Goal: Communication & Community: Answer question/provide support

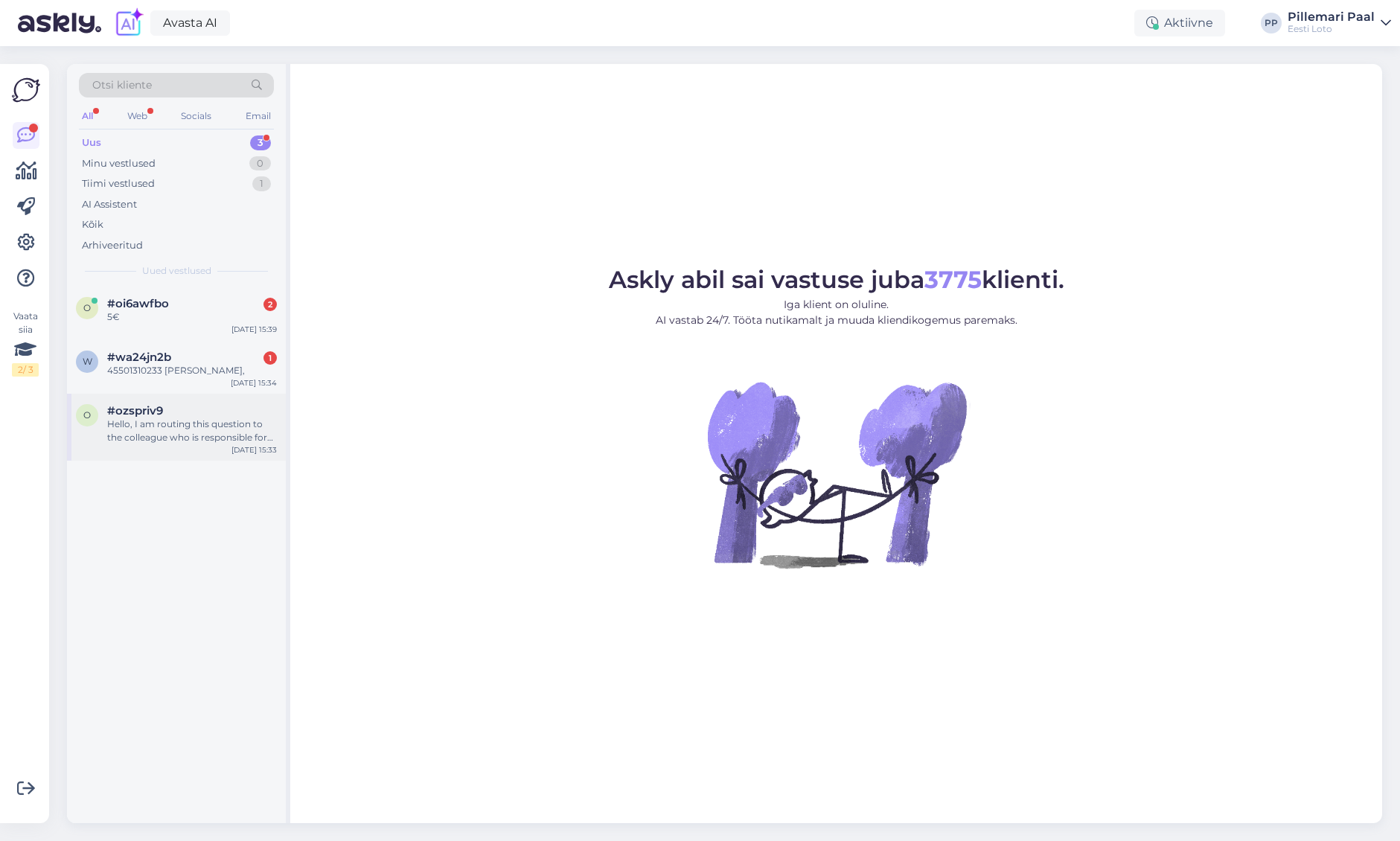
click at [184, 404] on div "#ozspriv9" at bounding box center [192, 410] width 170 height 13
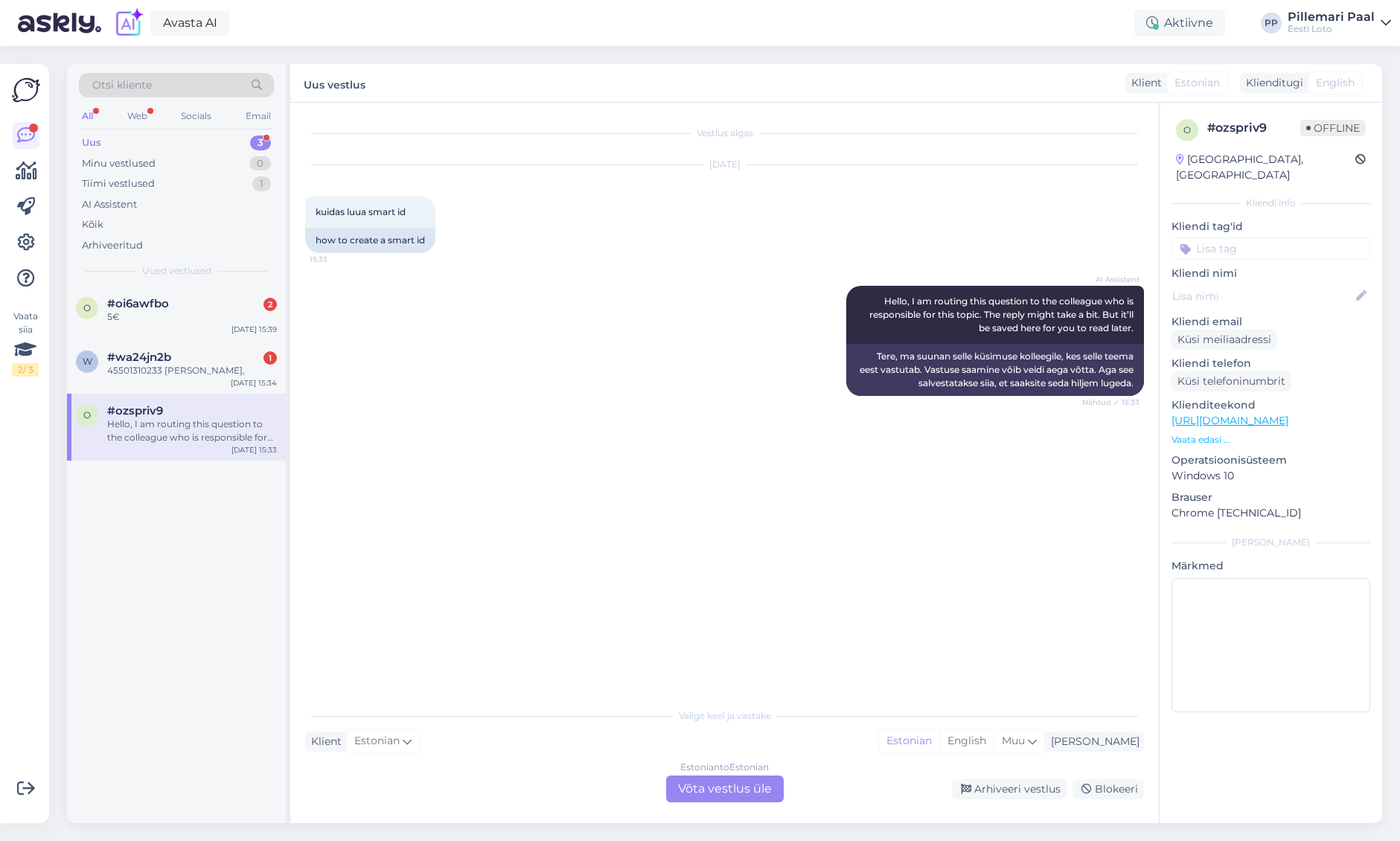
click at [730, 797] on div "Estonian to Estonian Võta vestlus üle" at bounding box center [724, 789] width 118 height 27
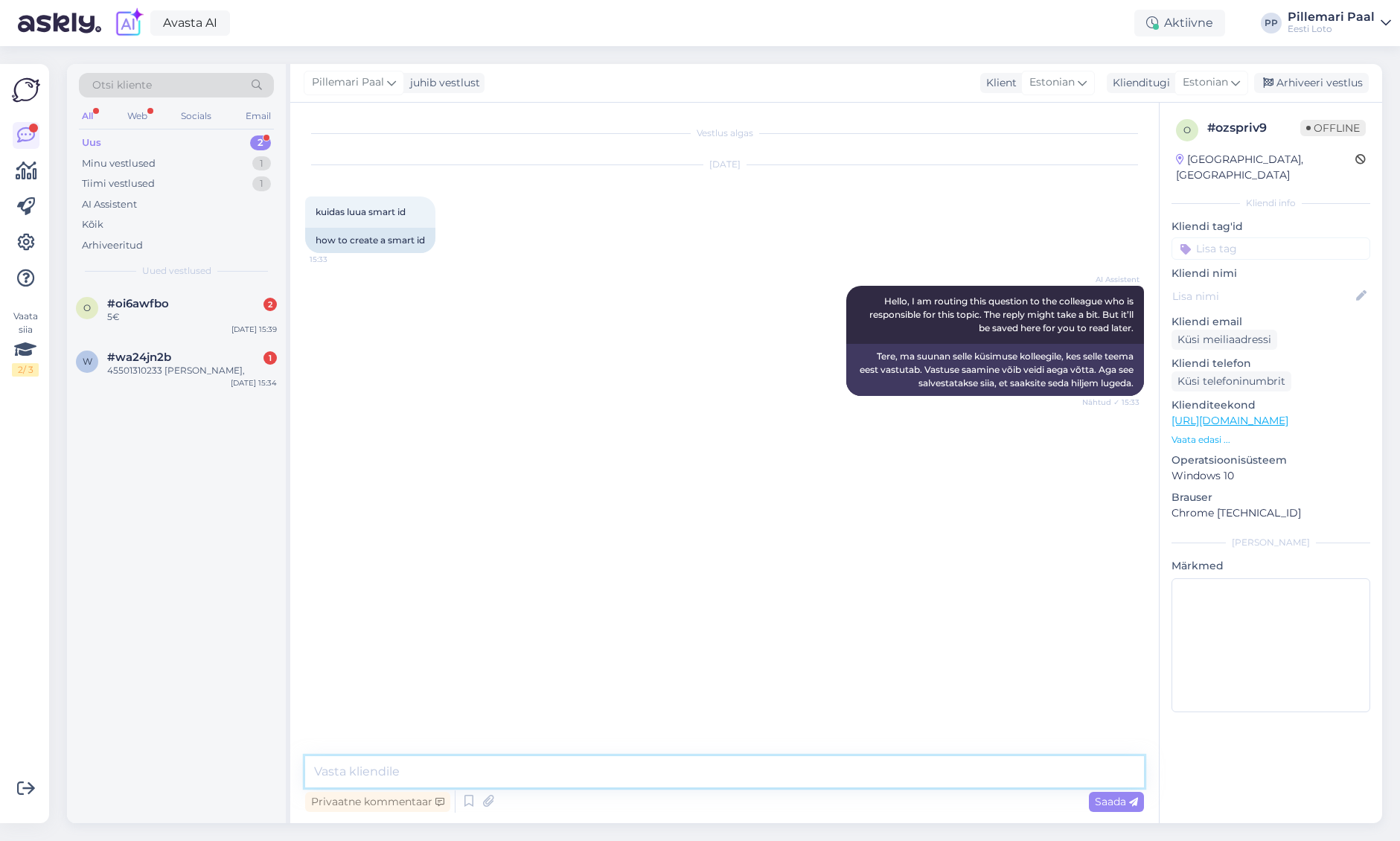
click at [714, 764] on textarea at bounding box center [724, 772] width 839 height 31
type textarea "Smart-ID konto loomise kohta palume rohkem infot otsida internetist."
click at [762, 772] on textarea "Smart-ID konto loomise kohta palume rohkem infot otsida internetist." at bounding box center [724, 772] width 839 height 31
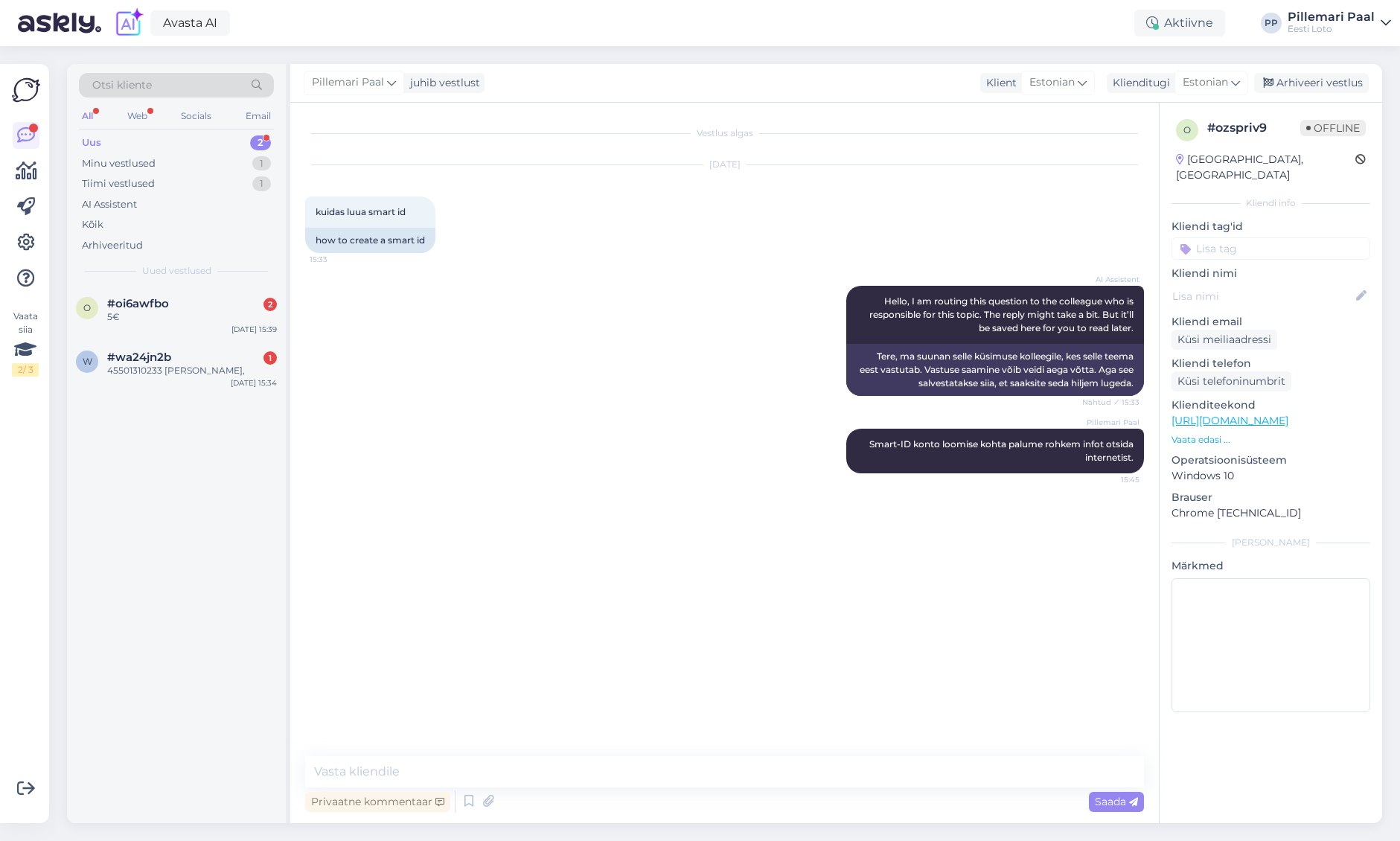
drag, startPoint x: 1329, startPoint y: 80, endPoint x: 1189, endPoint y: 121, distance: 145.9
click at [1329, 80] on div "Arhiveeri vestlus" at bounding box center [1312, 83] width 115 height 20
click at [168, 365] on div "45501310233 [PERSON_NAME]," at bounding box center [192, 370] width 170 height 13
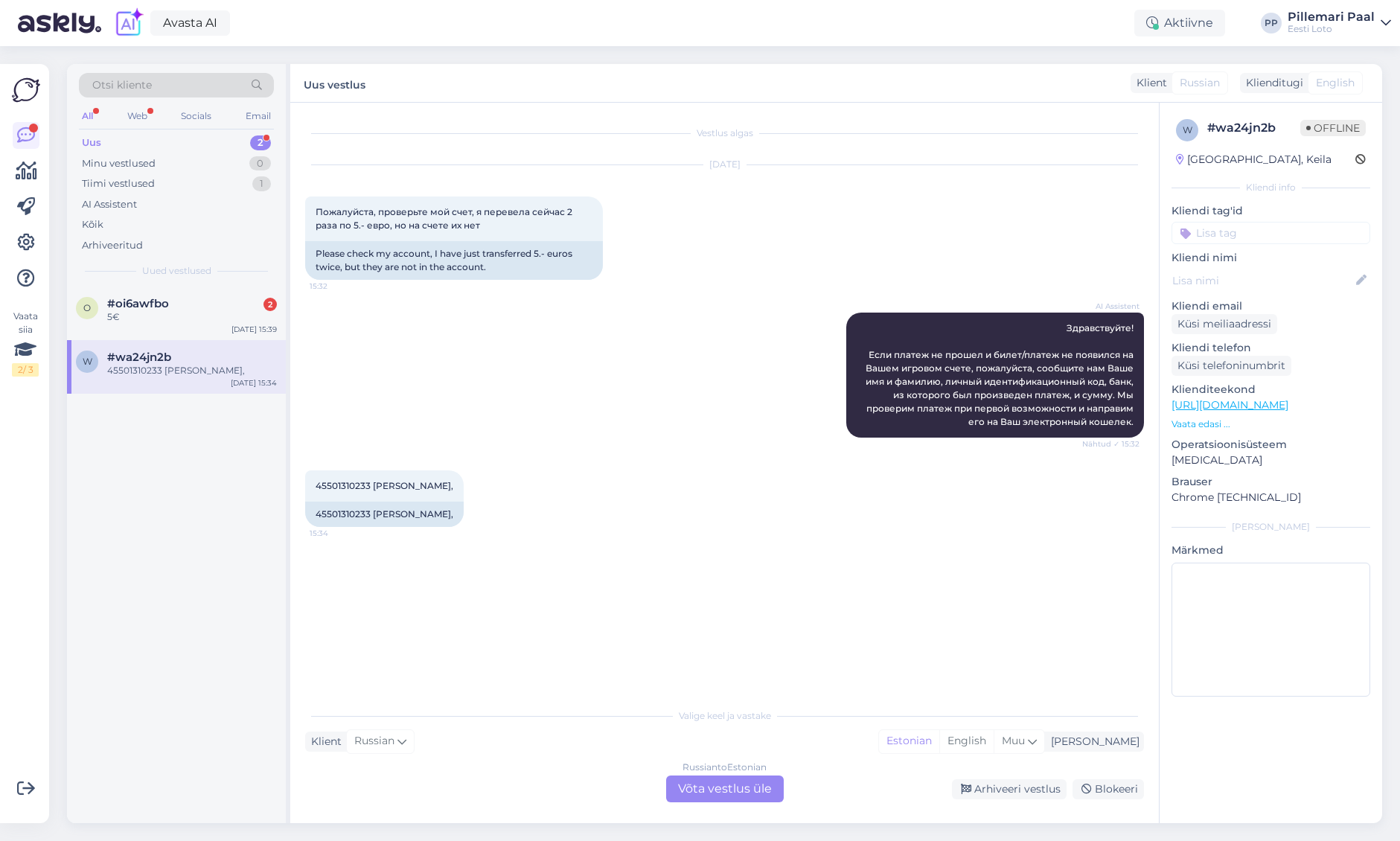
click at [731, 797] on div "Russian to Estonian Võta vestlus üle" at bounding box center [724, 789] width 118 height 27
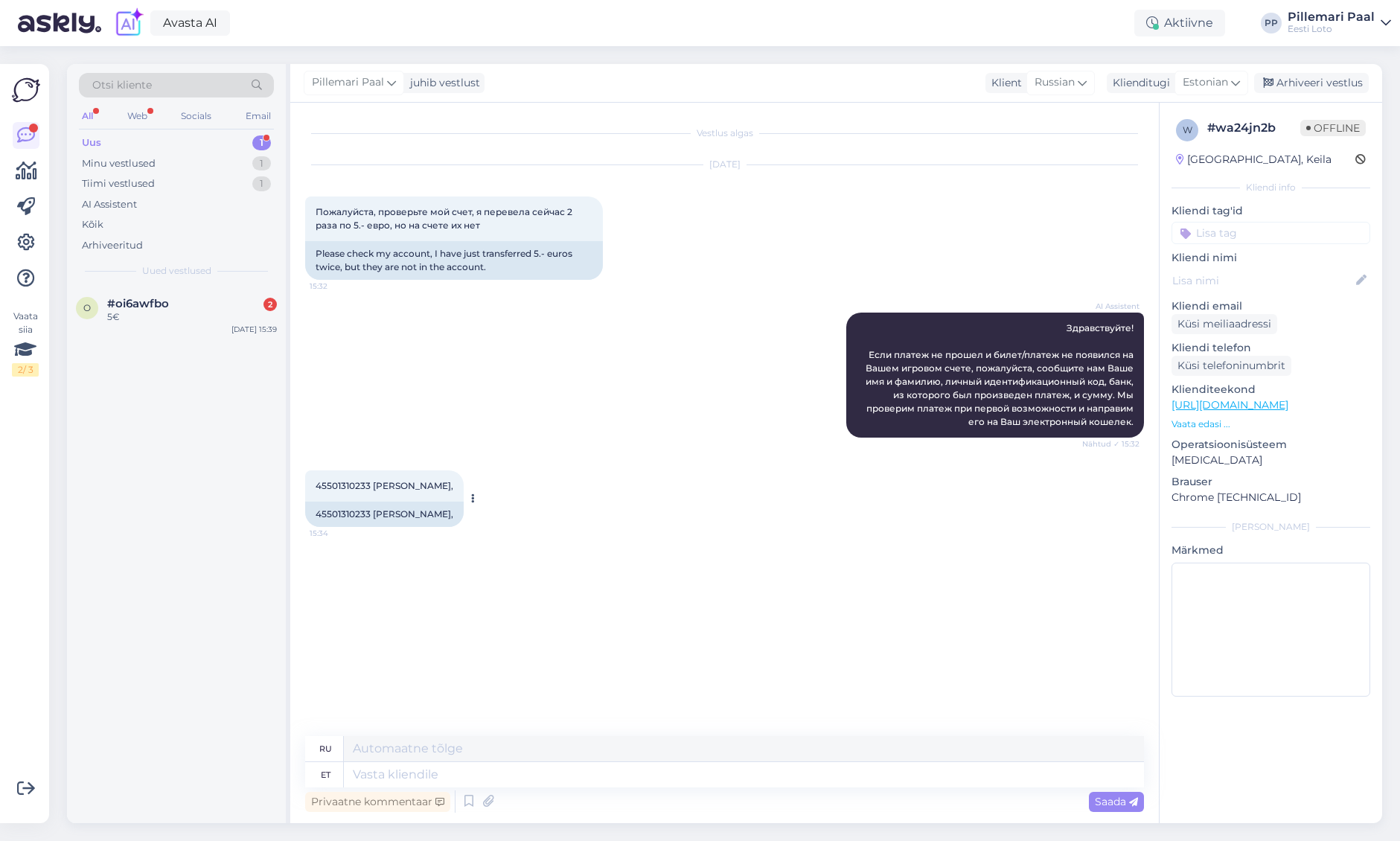
click at [336, 487] on span "45501310233 [PERSON_NAME]," at bounding box center [384, 485] width 138 height 11
copy span "45501310233"
click at [645, 769] on textarea at bounding box center [744, 774] width 800 height 25
paste textarea "Teise isiku pangakontolt sissemakset ei ole võimalik teha ja see tagastatakse a…"
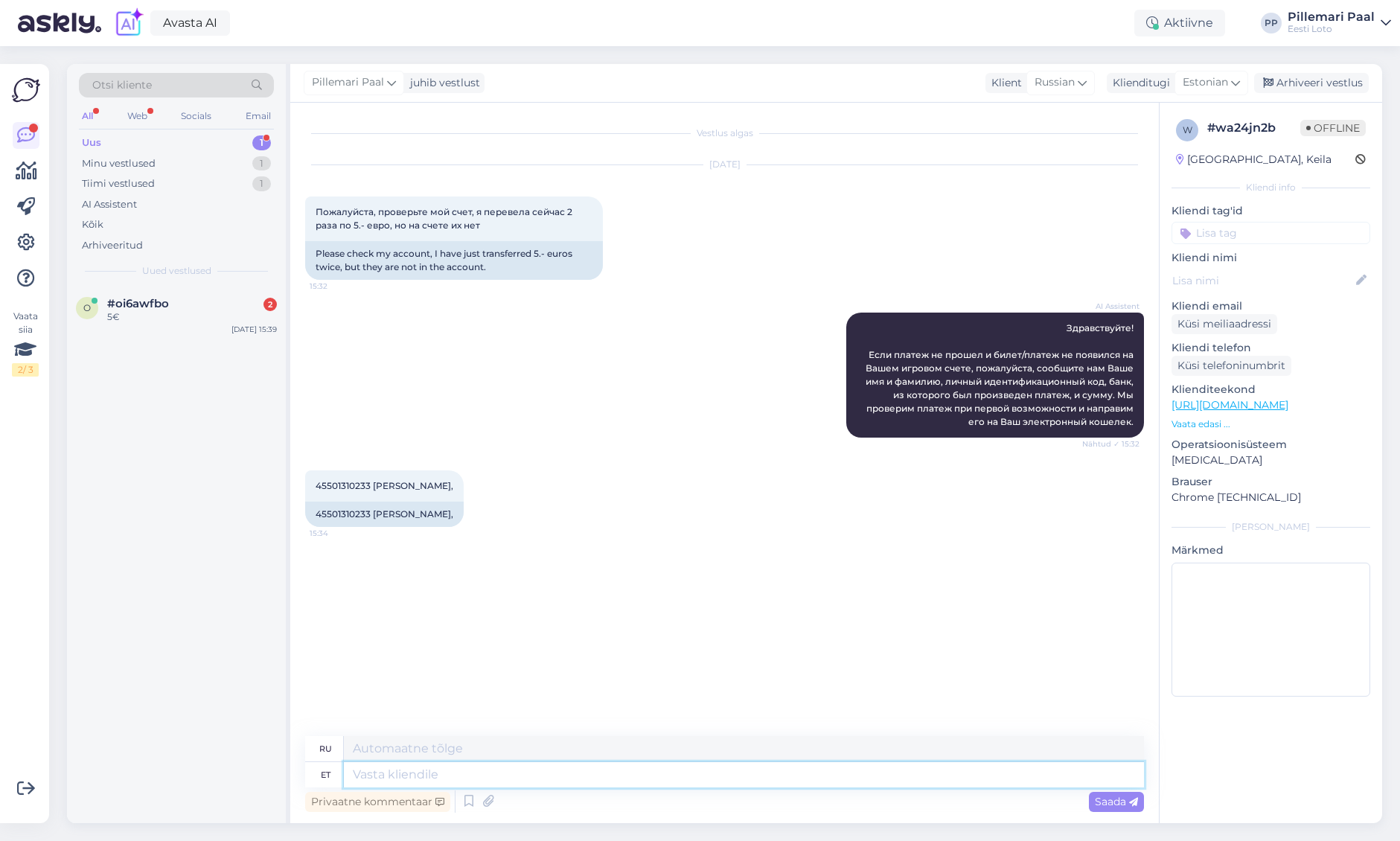
type textarea "Teise isiku pangakontolt sissemakset ei ole võimalik teha ja see tagastatakse a…"
type textarea "Внести депозит с банковского счета другого лица невозможно, он будет автоматиче…"
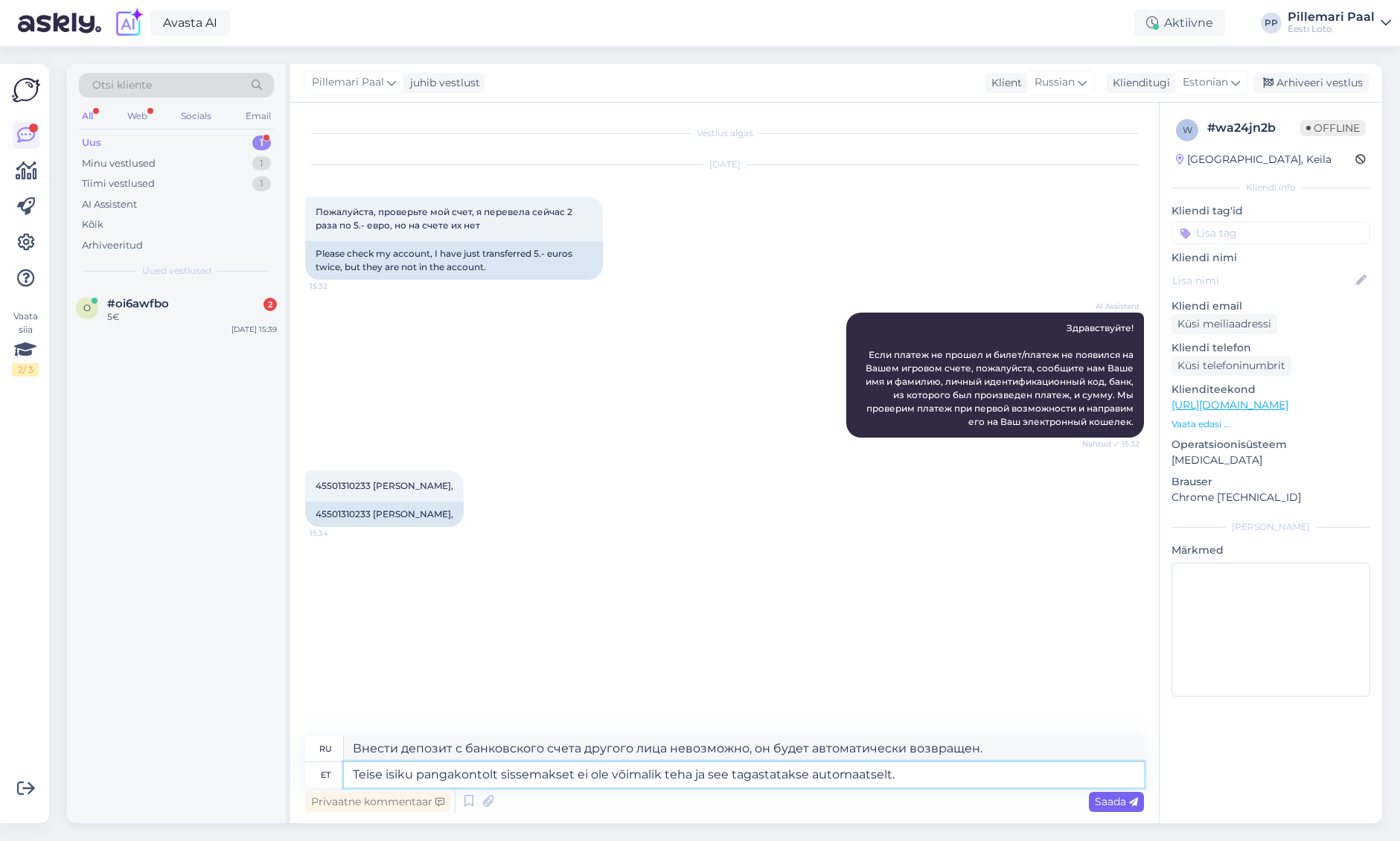
type textarea "Teise isiku pangakontolt sissemakset ei ole võimalik teha ja see tagastatakse a…"
click at [1123, 795] on span "Saada" at bounding box center [1117, 801] width 44 height 13
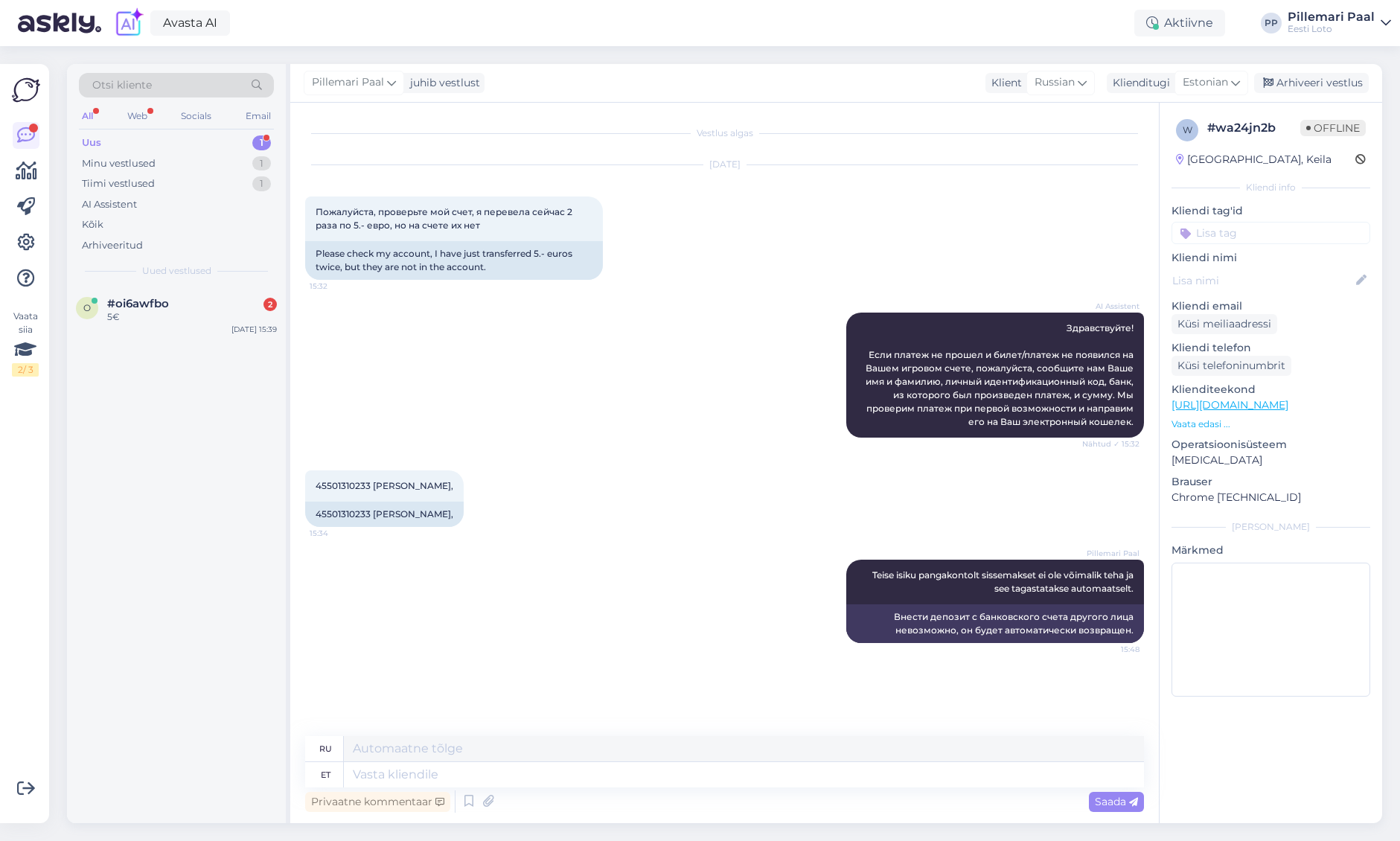
click at [1256, 232] on input at bounding box center [1271, 233] width 199 height 23
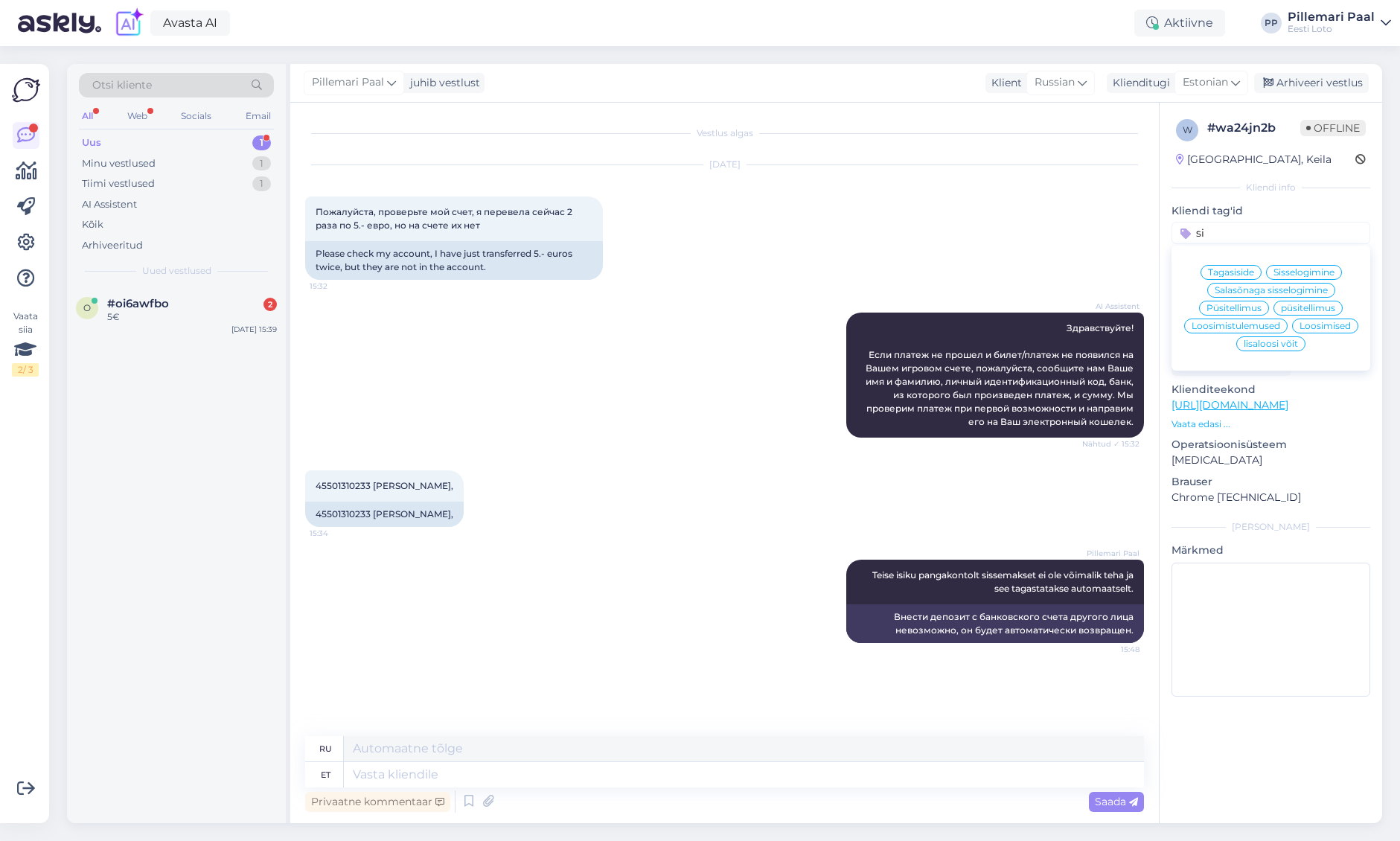
type input "s"
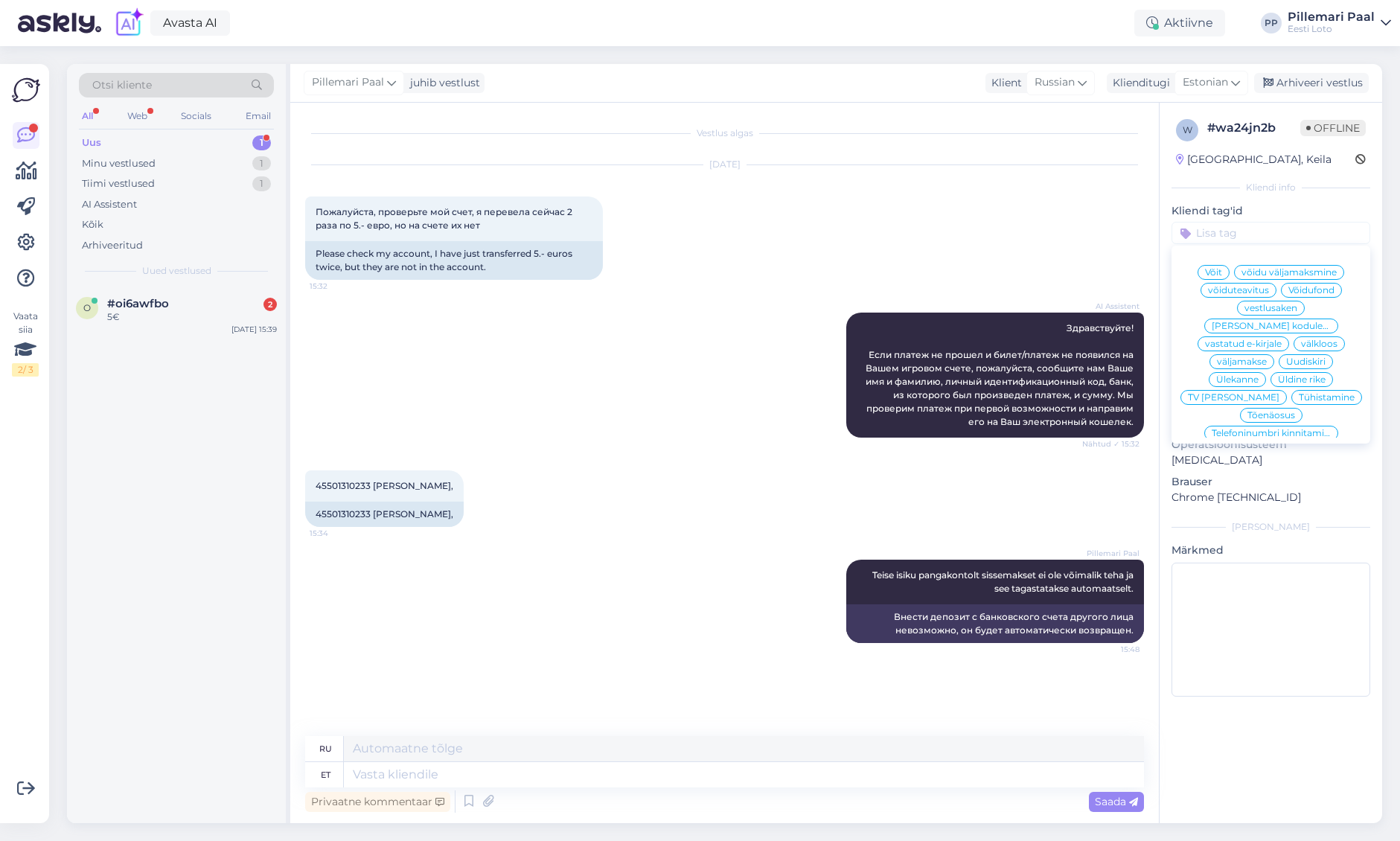
type input "-"
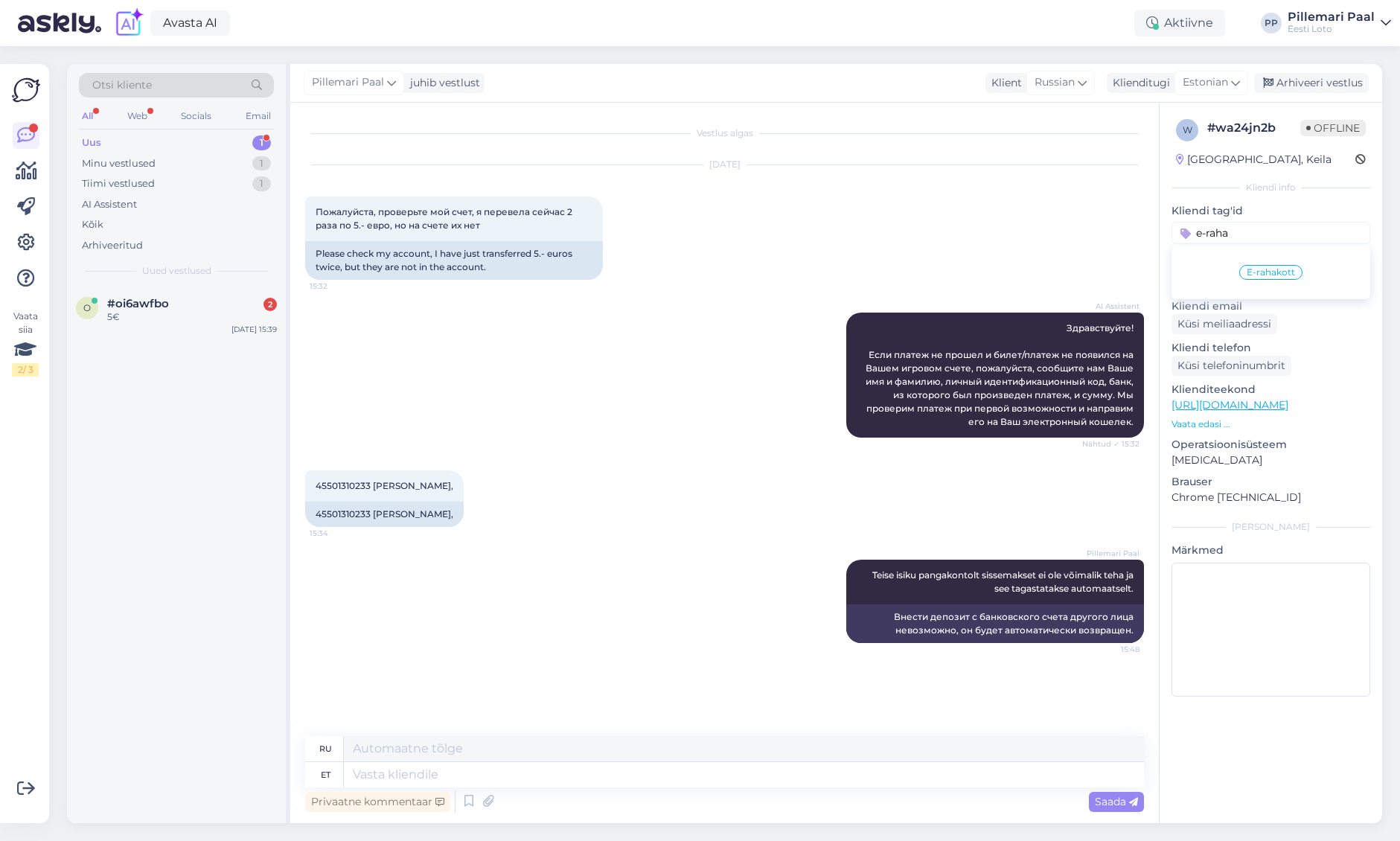
type input "e-raha"
click at [1277, 271] on span "E-rahakott" at bounding box center [1271, 272] width 49 height 9
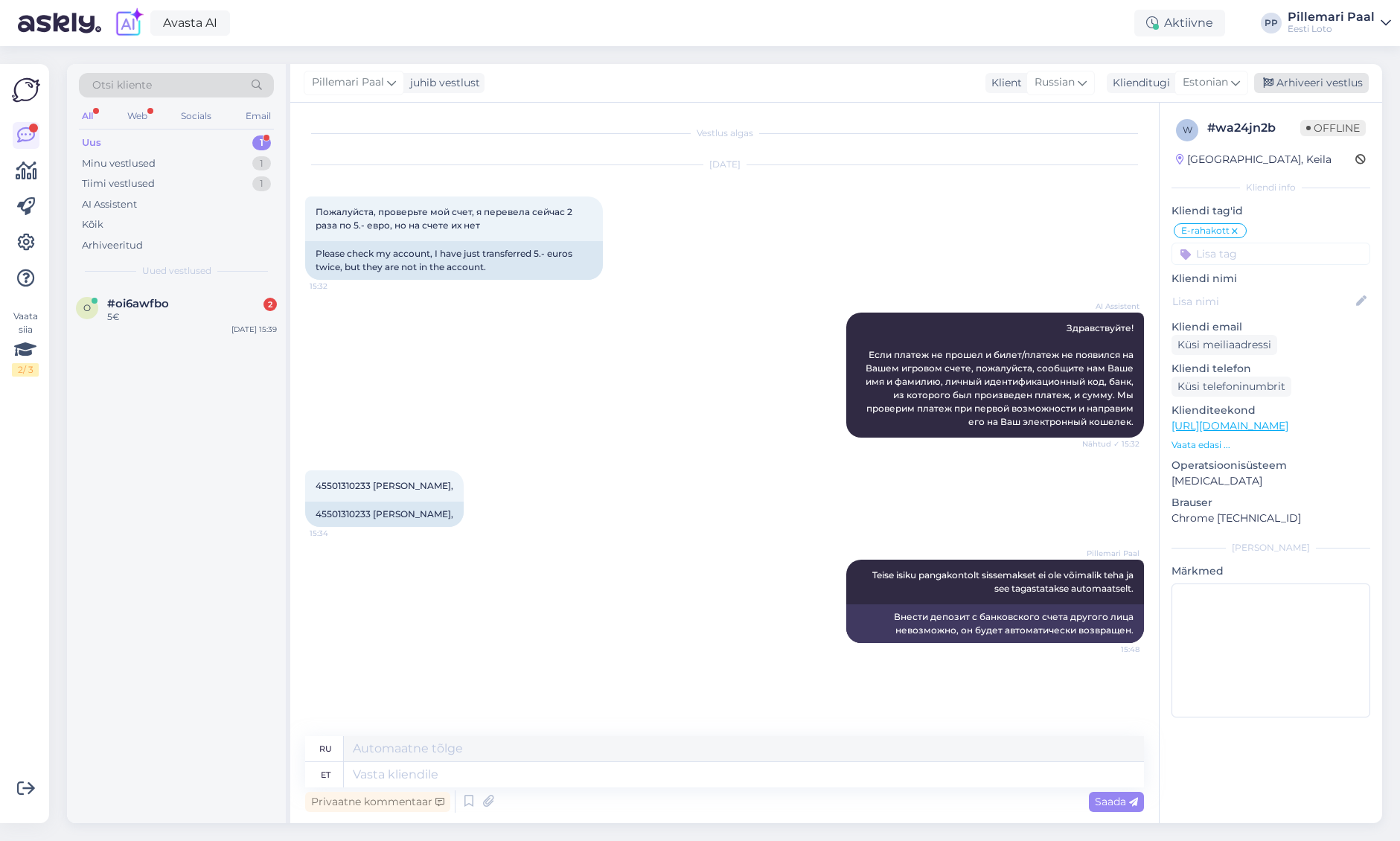
click at [1313, 84] on div "Arhiveeri vestlus" at bounding box center [1312, 83] width 115 height 20
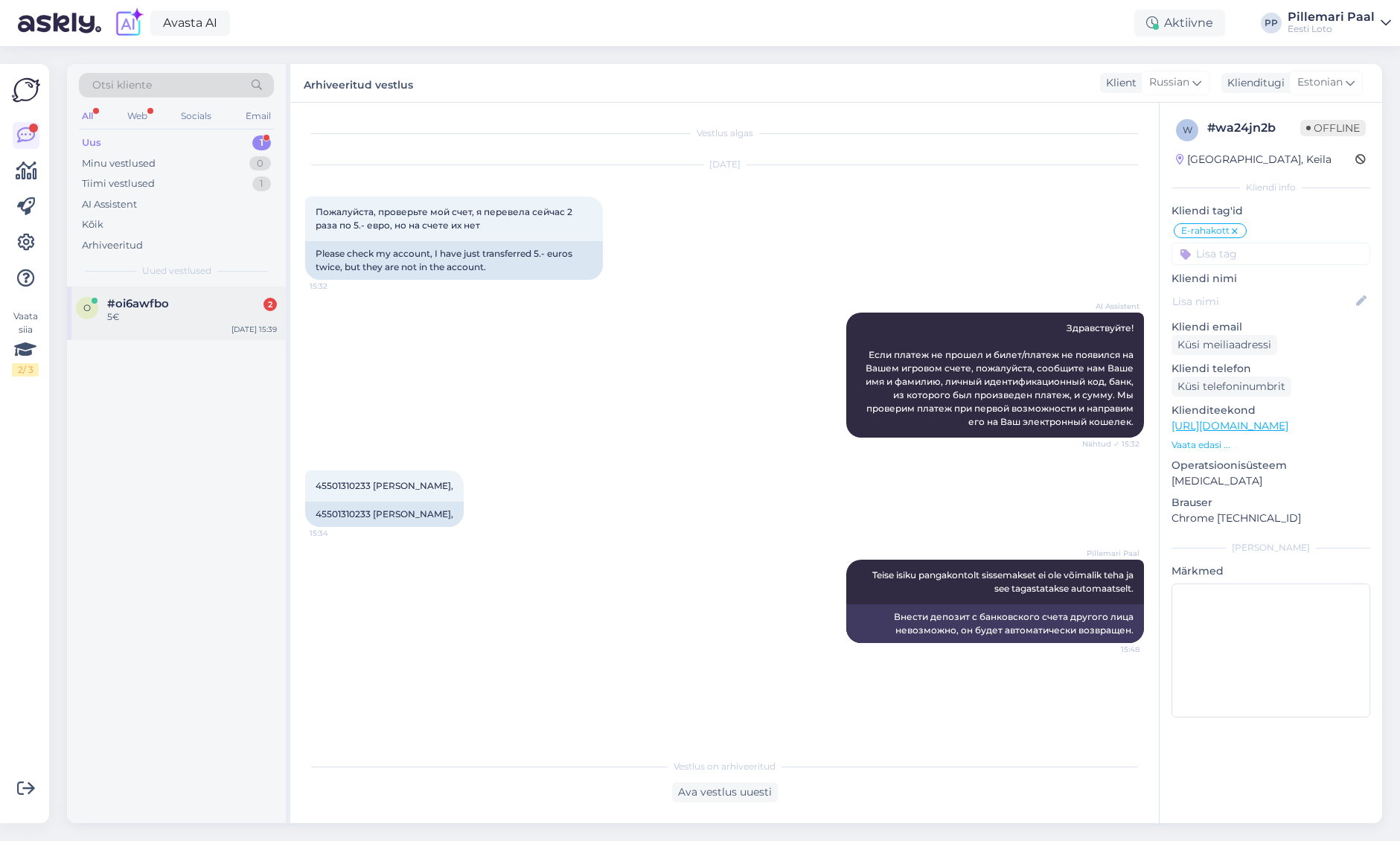
click at [158, 307] on span "#oi6awfbo" at bounding box center [138, 303] width 62 height 13
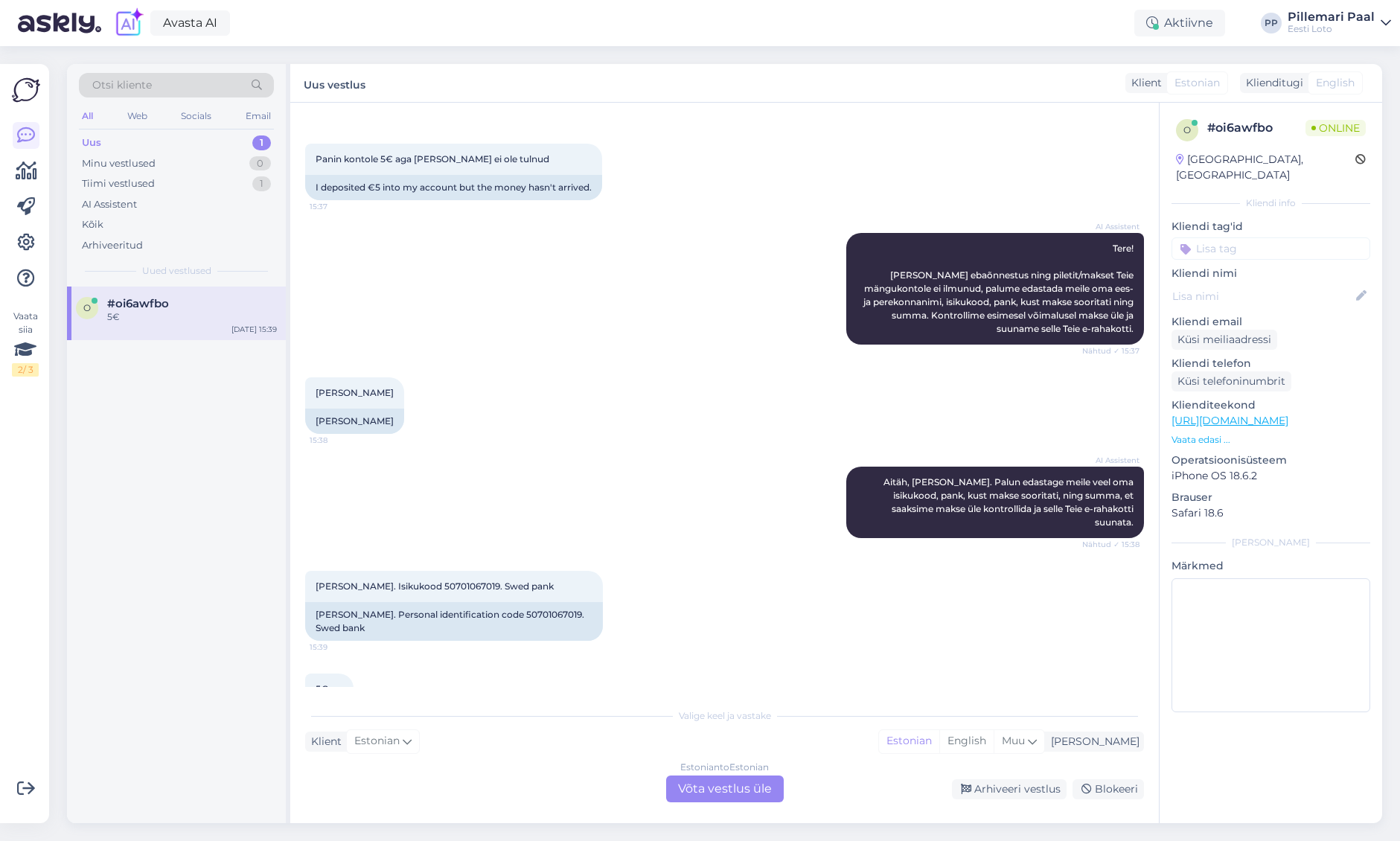
scroll to position [125, 0]
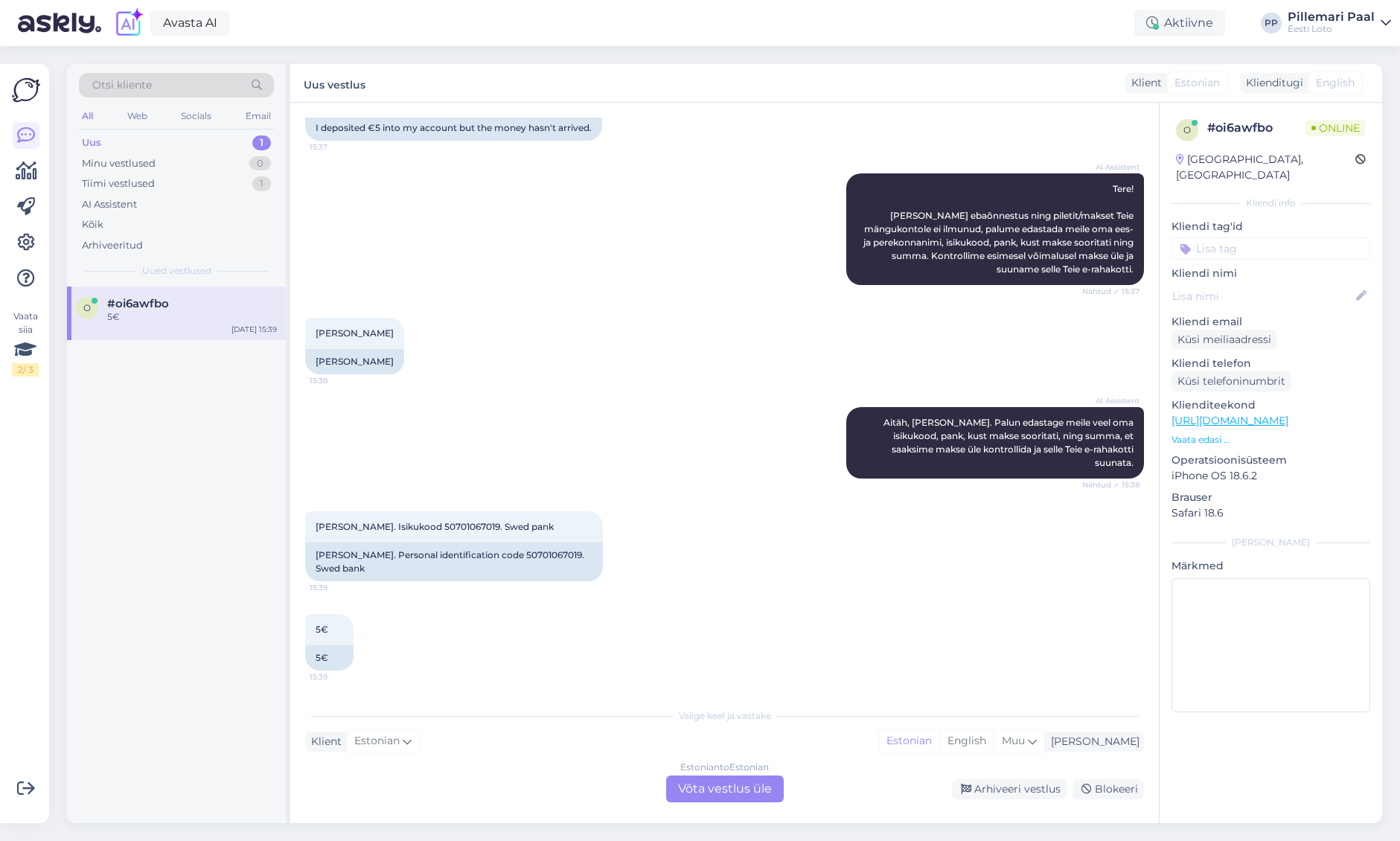
click at [717, 784] on div "Estonian to Estonian Võta vestlus üle" at bounding box center [724, 789] width 118 height 27
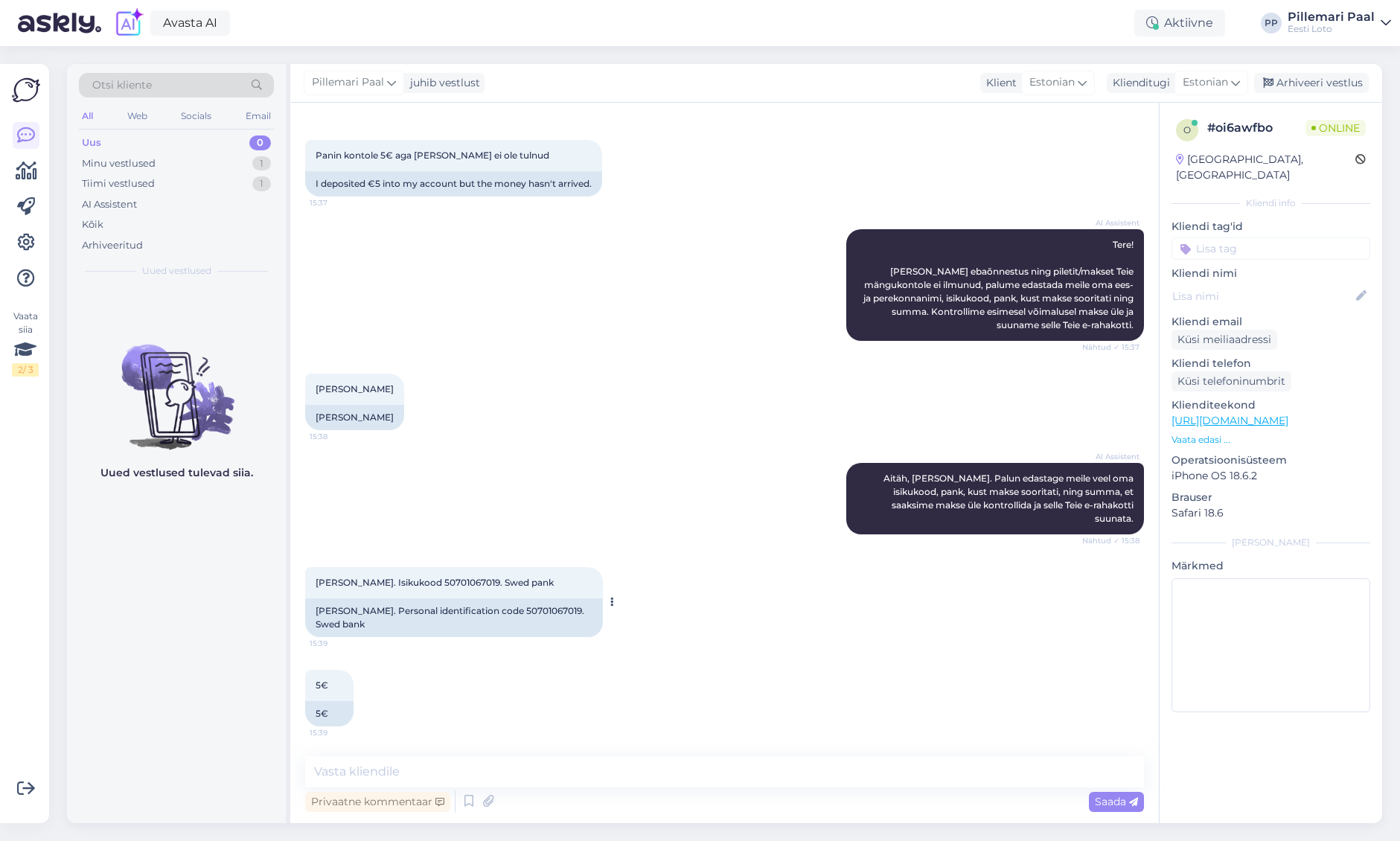
click at [446, 581] on span "Sander Ujuk. Isikukood 50701067019. Swed pank" at bounding box center [434, 582] width 238 height 11
copy span "50701067019"
click at [455, 770] on textarea at bounding box center [724, 772] width 839 height 31
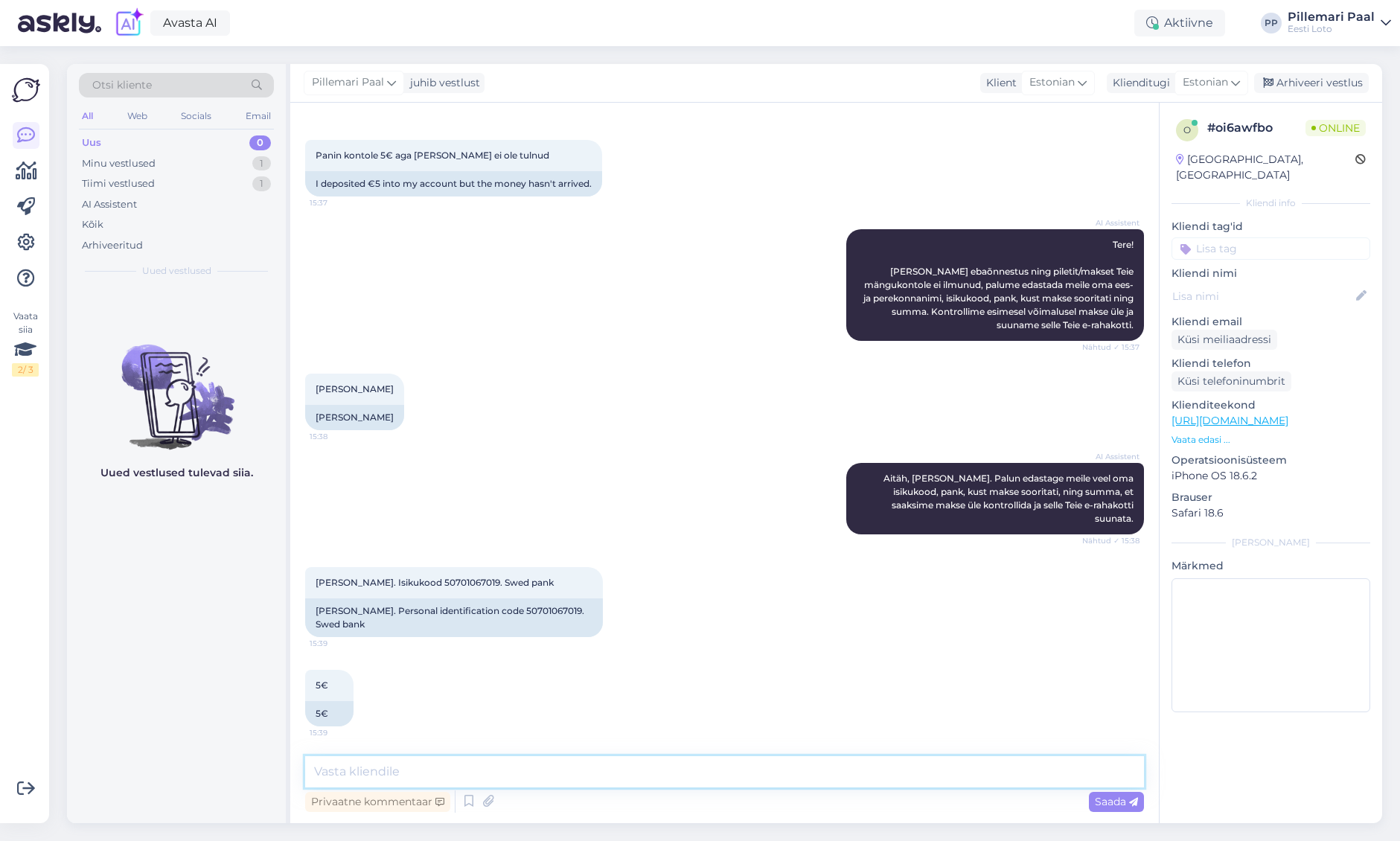
paste textarea "Tere Täname Teid kirja eest. Kahjuks Teie sissemakse ebaõnnestus tehnilise tõrk…"
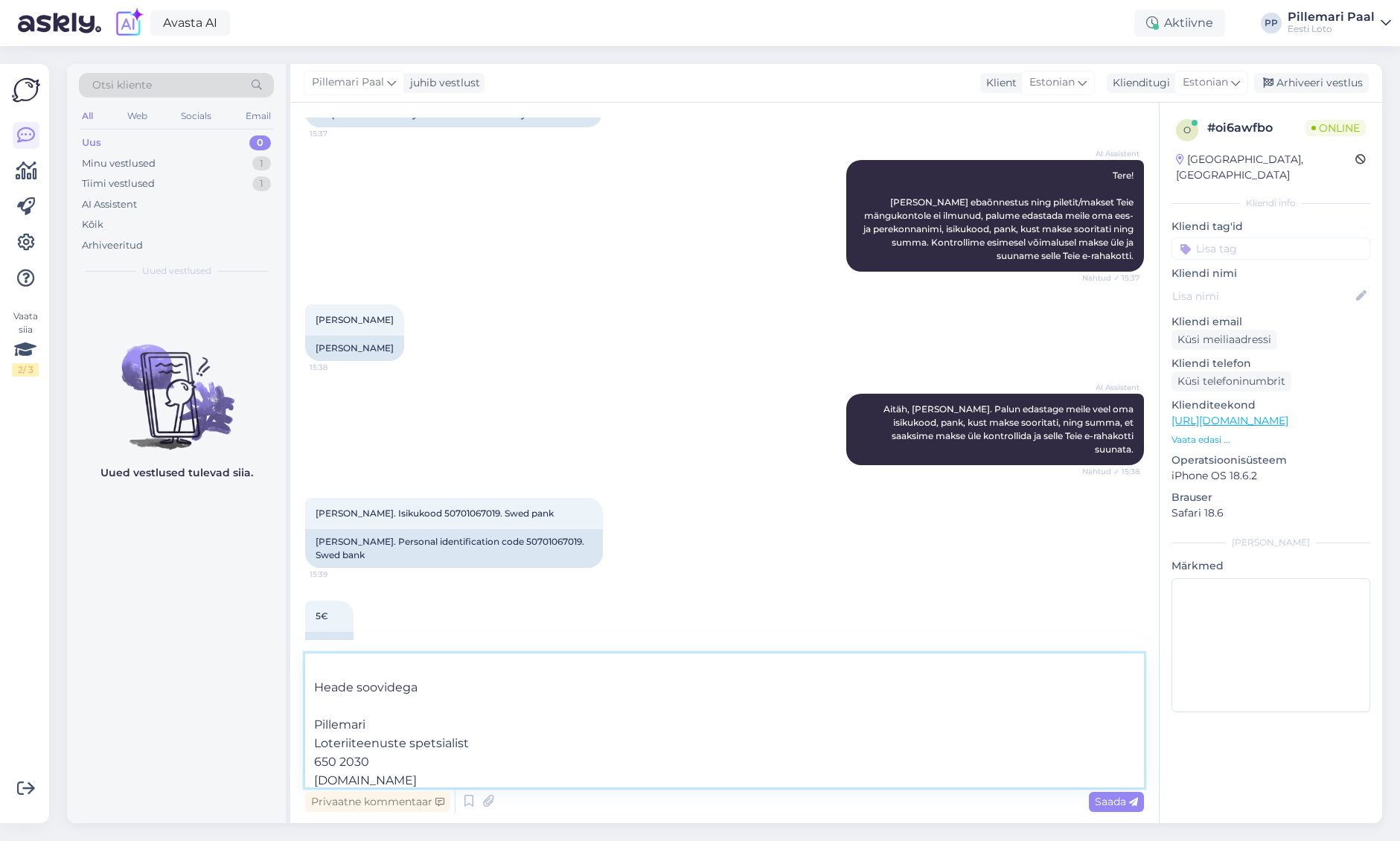
scroll to position [175, 0]
drag, startPoint x: 351, startPoint y: 762, endPoint x: 311, endPoint y: 687, distance: 85.0
click at [305, 682] on textarea "Tere Täname Teid kirja eest. Kahjuks Teie sissemakse ebaõnnestus tehnilise tõrk…" at bounding box center [724, 721] width 839 height 134
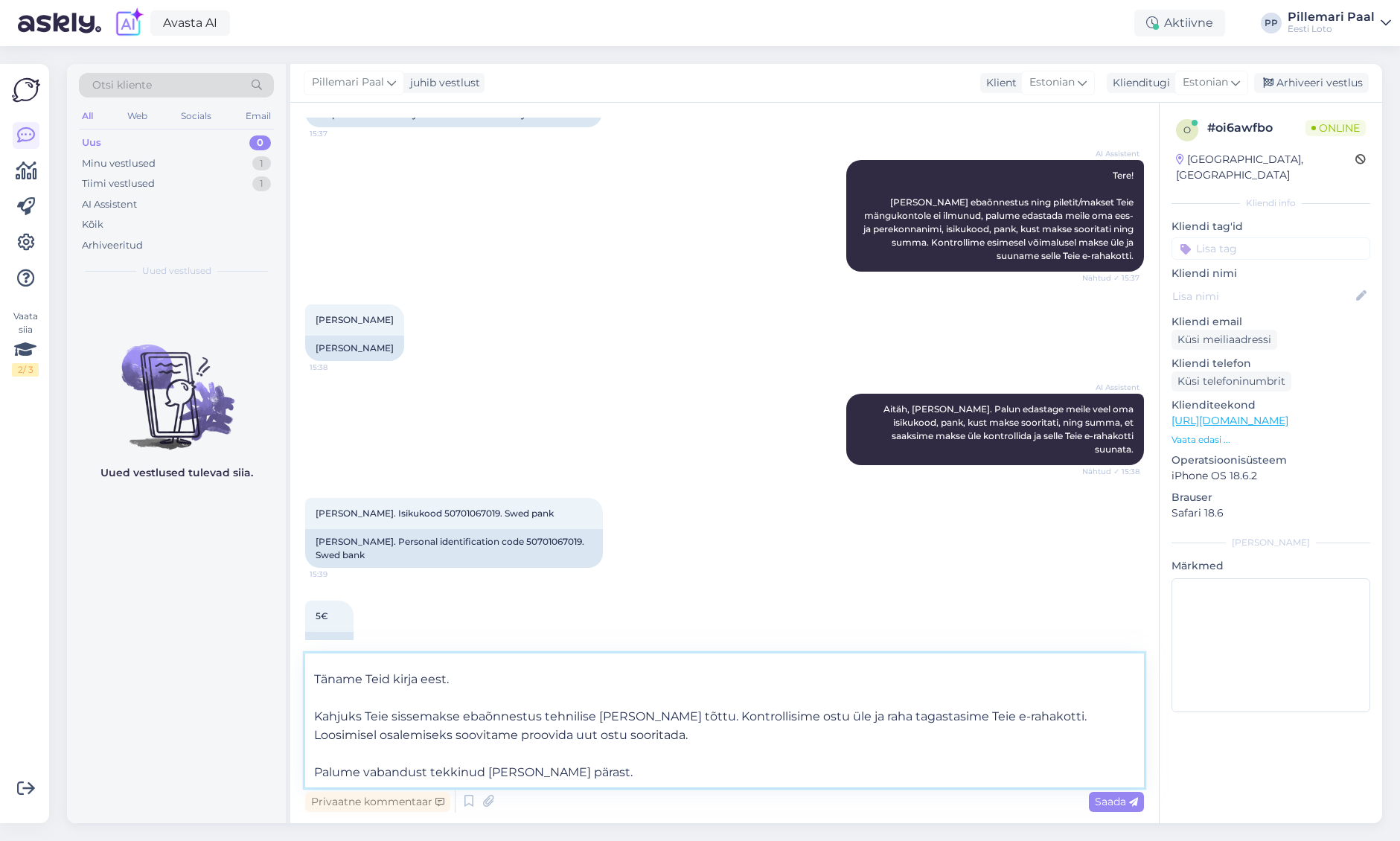
scroll to position [0, 0]
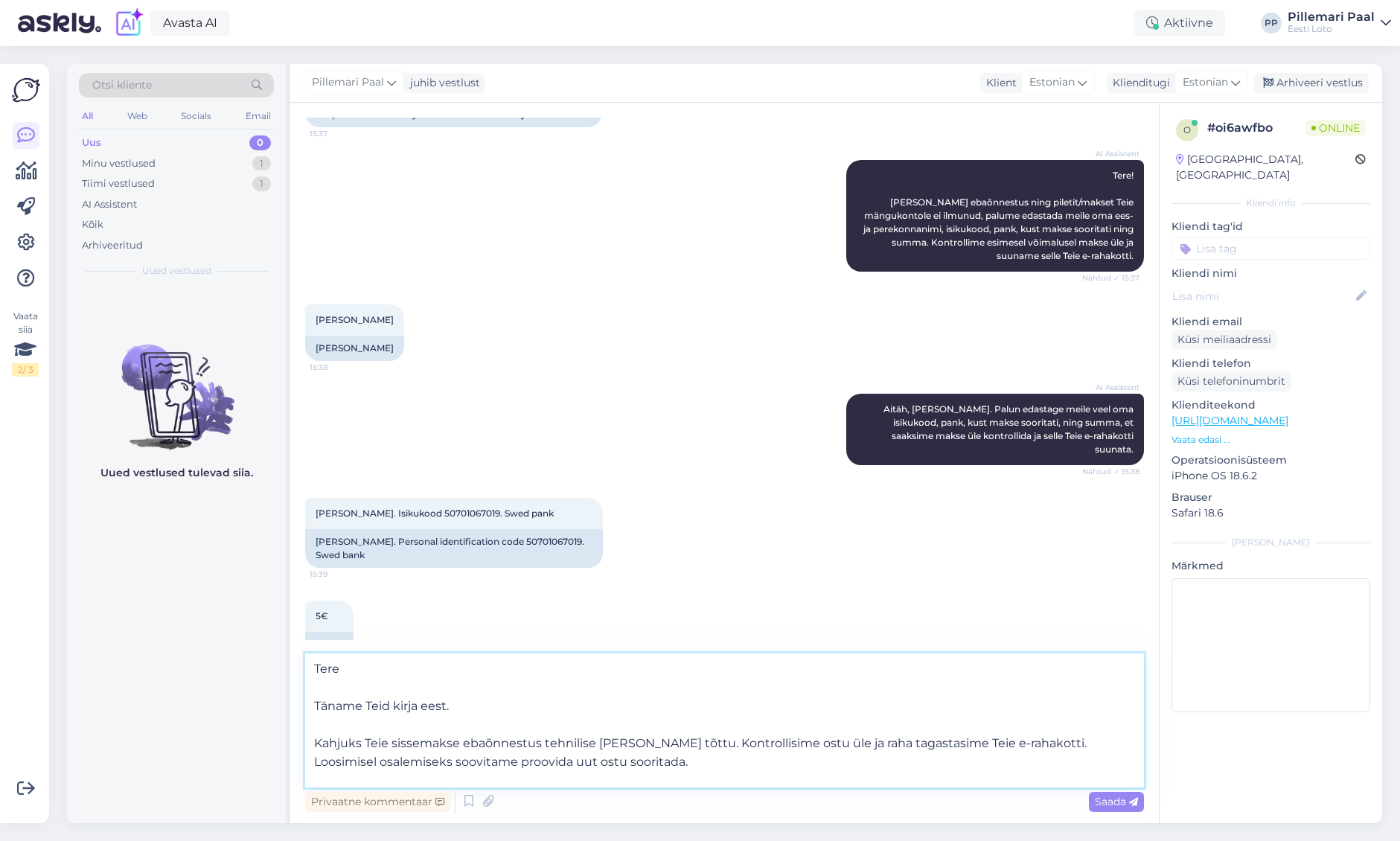
drag, startPoint x: 317, startPoint y: 690, endPoint x: 309, endPoint y: 649, distance: 41.8
click at [309, 648] on div "Vestlus algas Oct 9 2025 Panin kontole 5€ aga seda raha ei ole tulnud 15:37 I d…" at bounding box center [724, 463] width 869 height 721
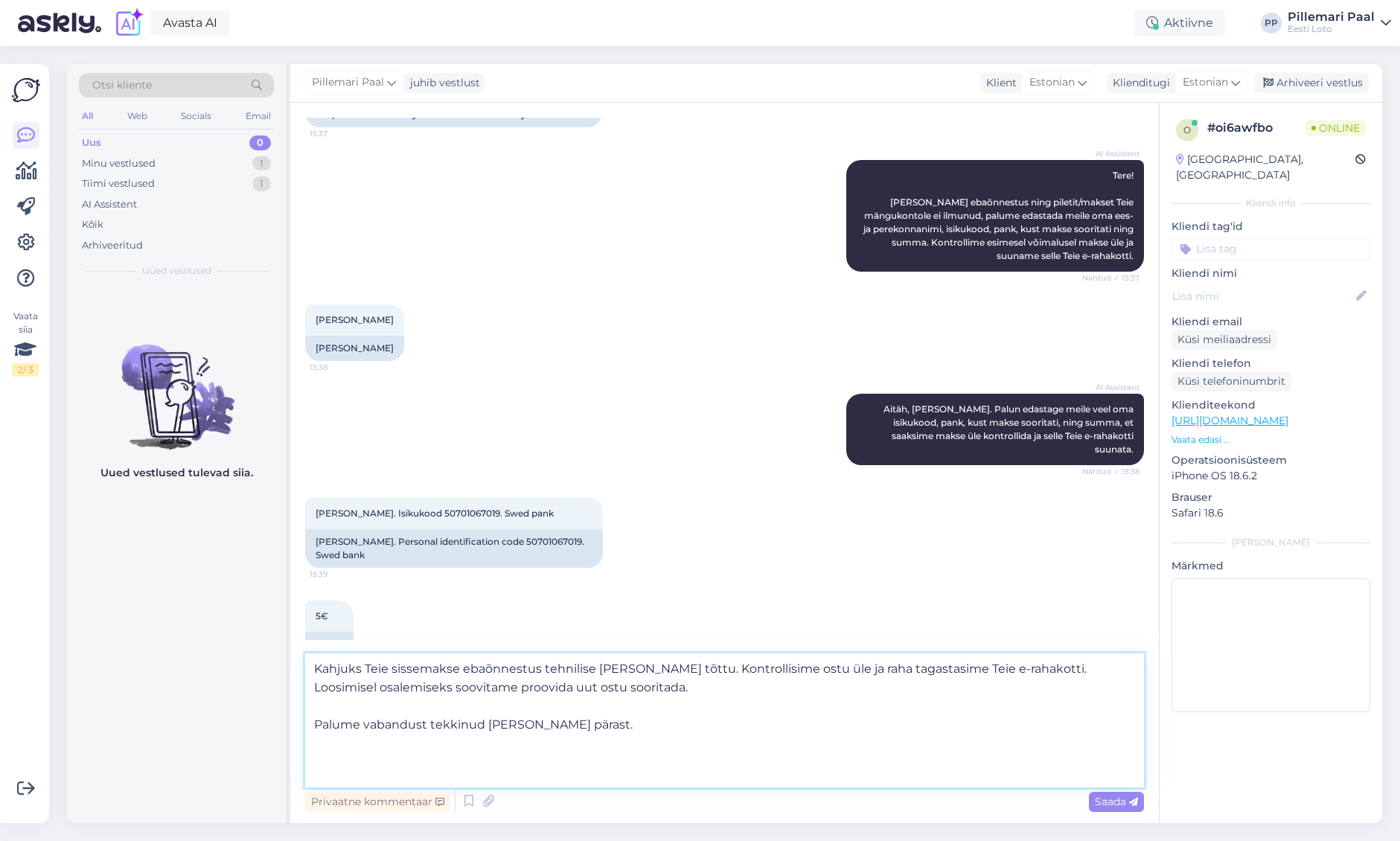
scroll to position [125, 0]
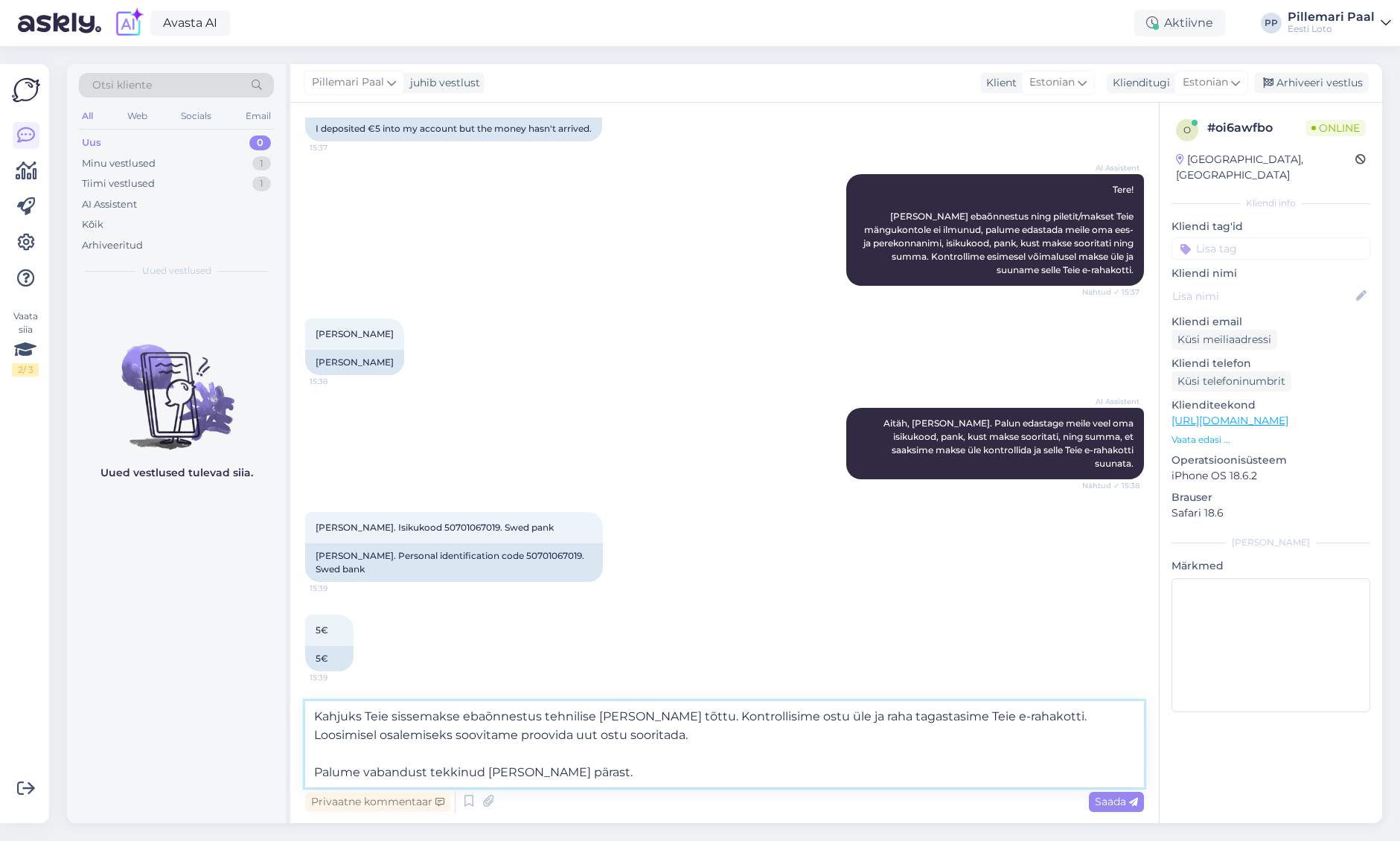
drag, startPoint x: 1016, startPoint y: 715, endPoint x: 1026, endPoint y: 734, distance: 21.5
click at [1027, 732] on textarea "Kahjuks Teie sissemakse ebaõnnestus tehnilise tõrke tõttu. Kontrollisime ostu ü…" at bounding box center [724, 743] width 839 height 86
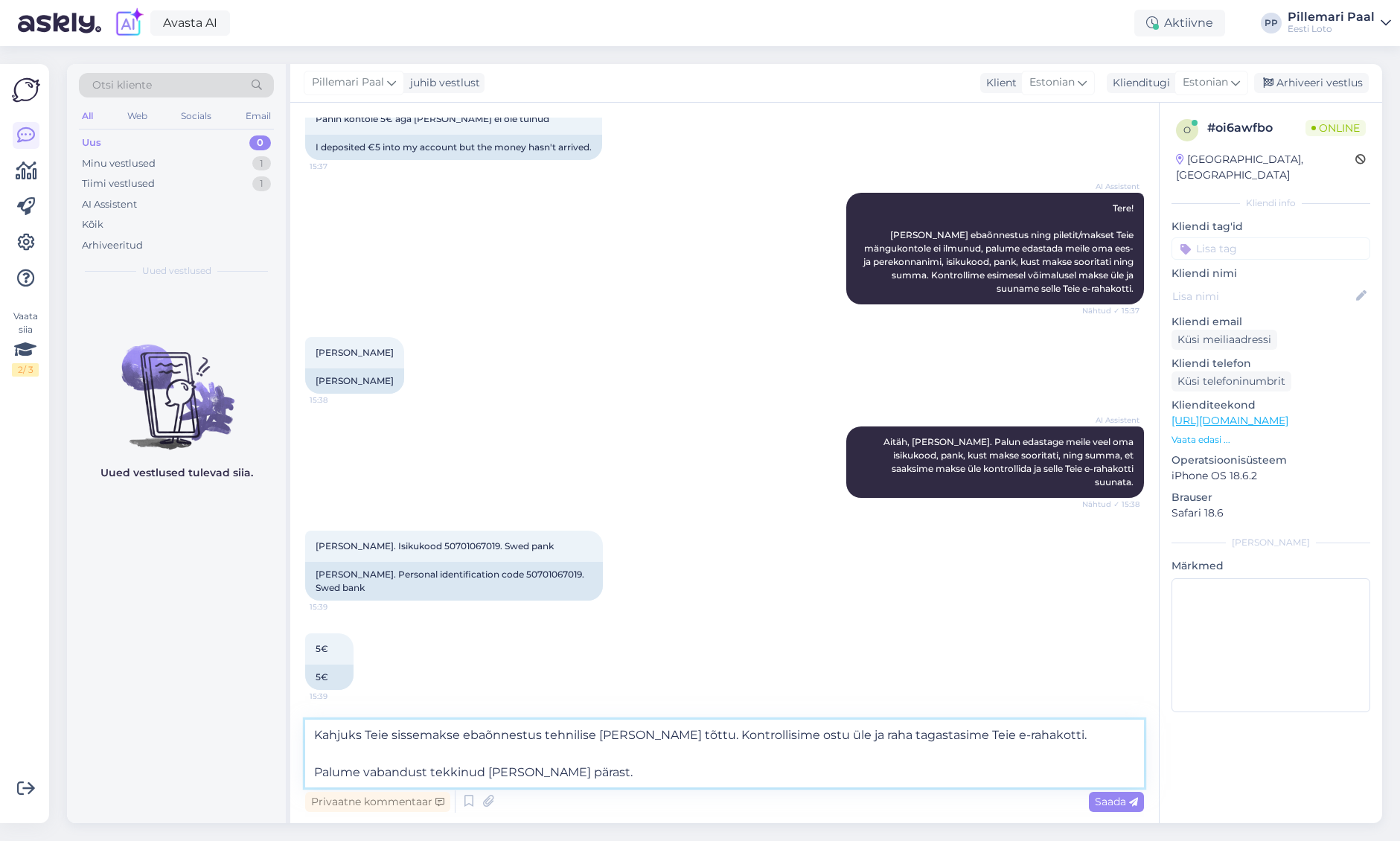
scroll to position [106, 0]
type textarea "Kahjuks Teie sissemakse ebaõnnestus tehnilise tõrke tõttu. Kontrollisime ostu ü…"
click at [1111, 798] on span "Saada" at bounding box center [1117, 801] width 44 height 13
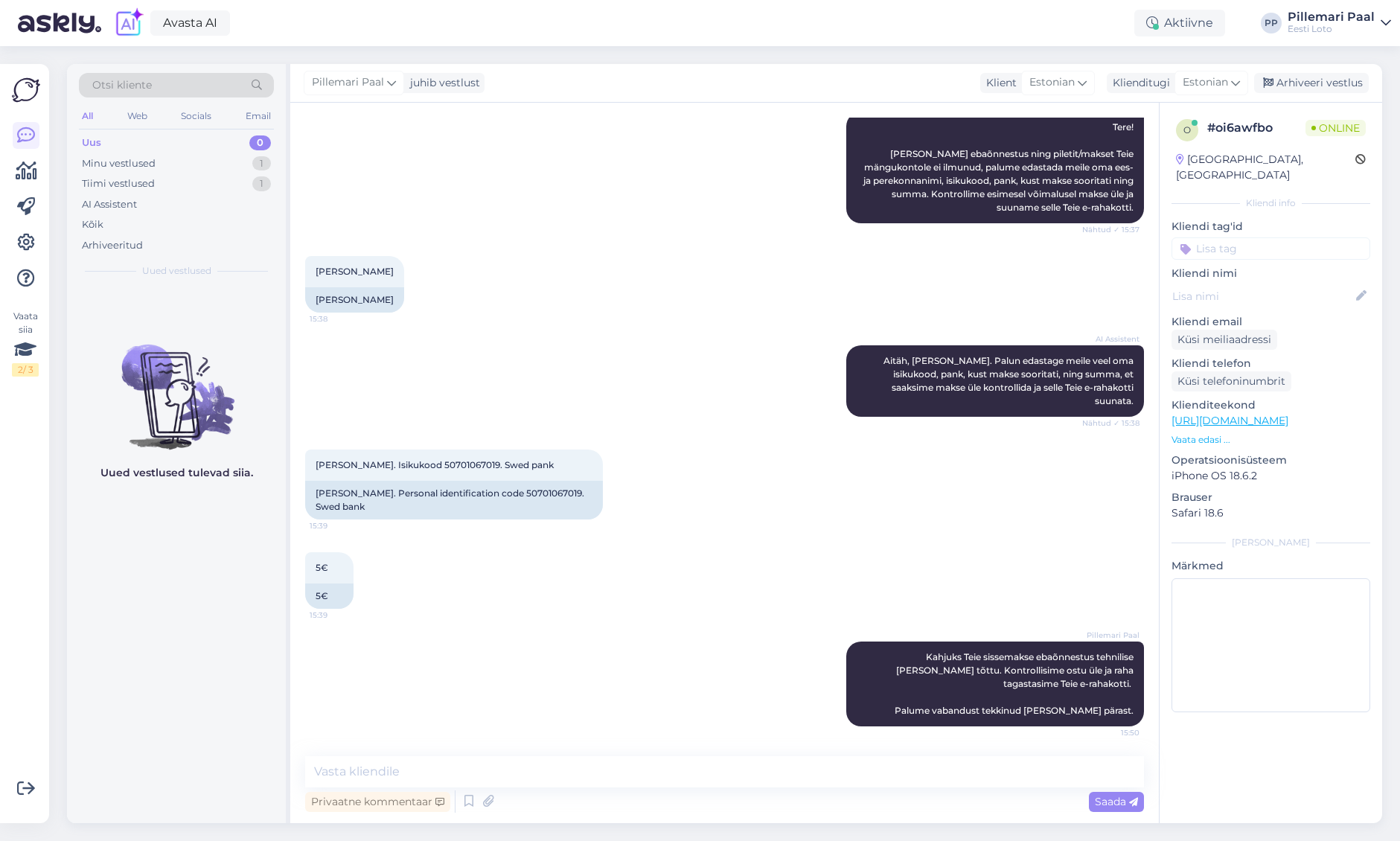
click at [1227, 237] on input at bounding box center [1271, 248] width 199 height 23
type input "e-r"
click at [1252, 283] on span "E-rahakott" at bounding box center [1255, 288] width 49 height 9
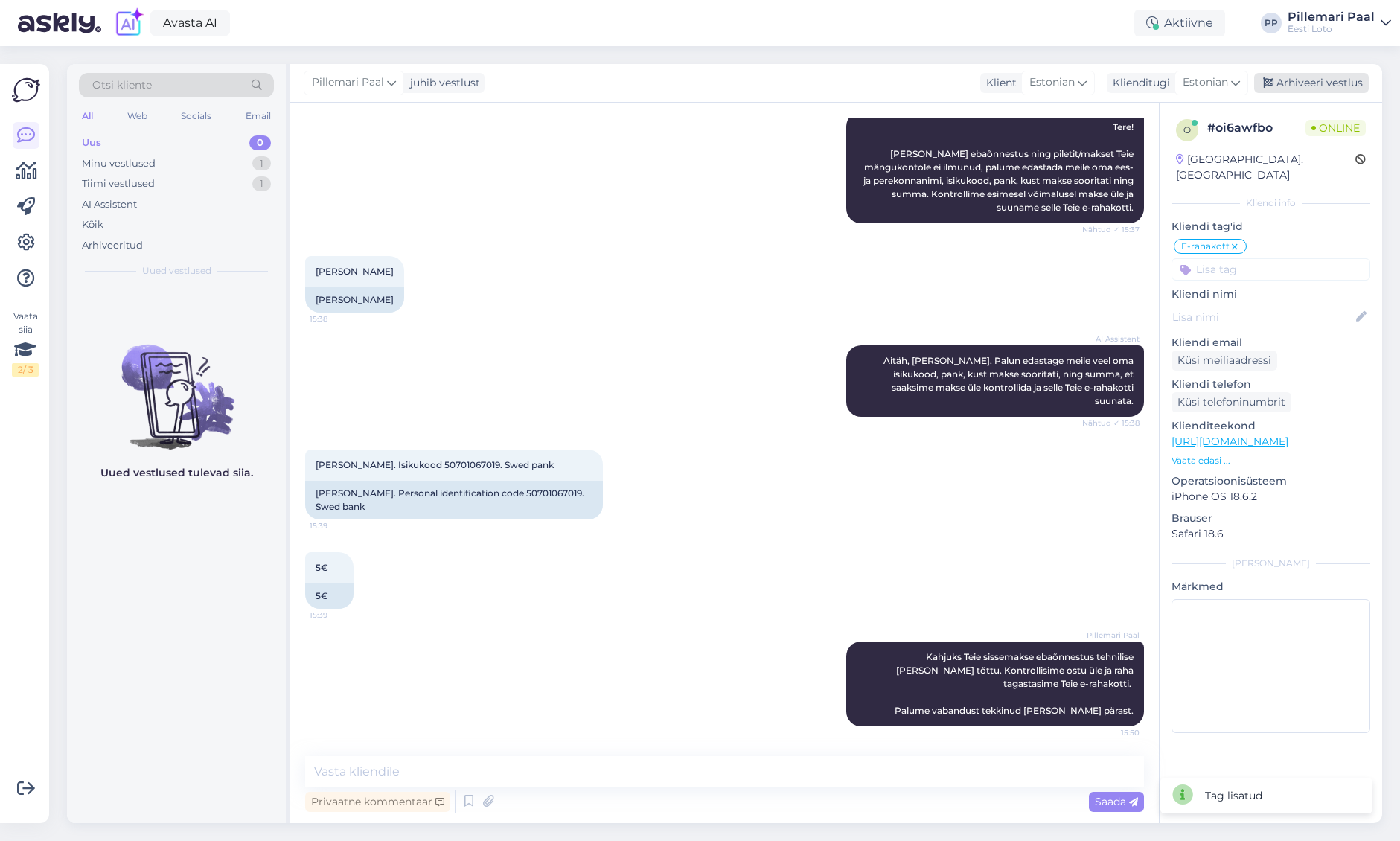
click at [1291, 82] on div "Arhiveeri vestlus" at bounding box center [1312, 83] width 115 height 20
